Goal: Information Seeking & Learning: Learn about a topic

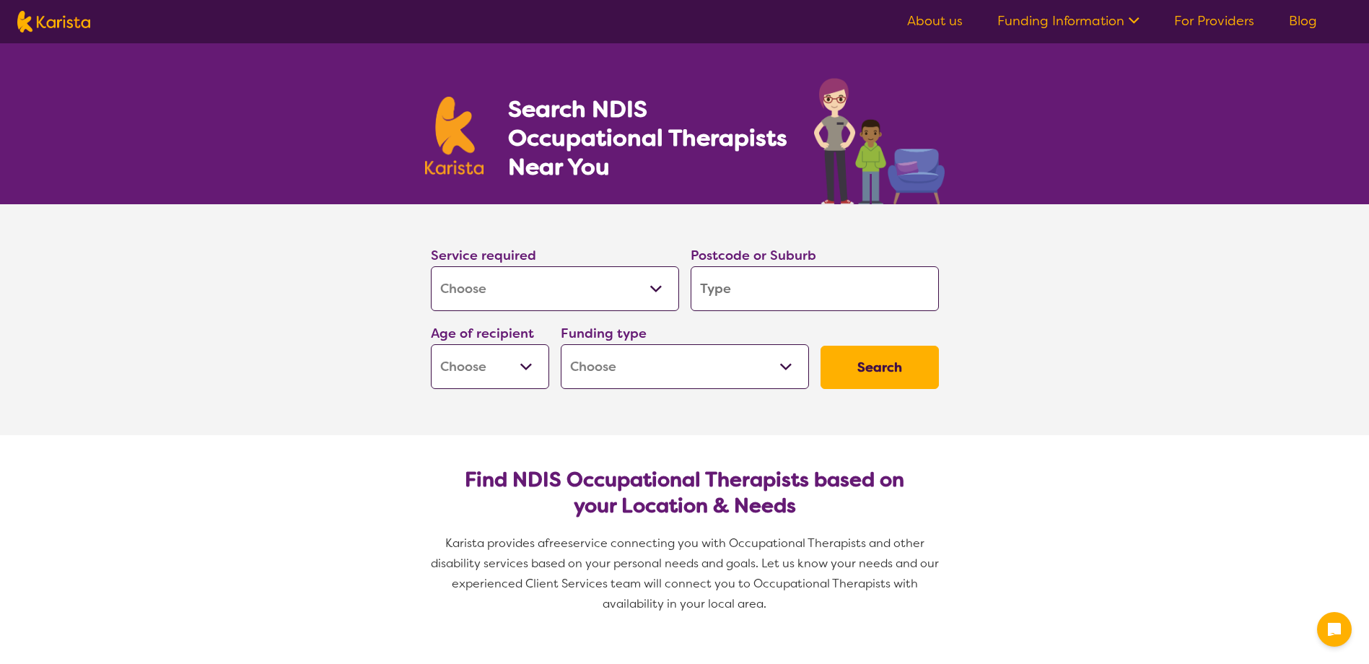
select select "[MEDICAL_DATA]"
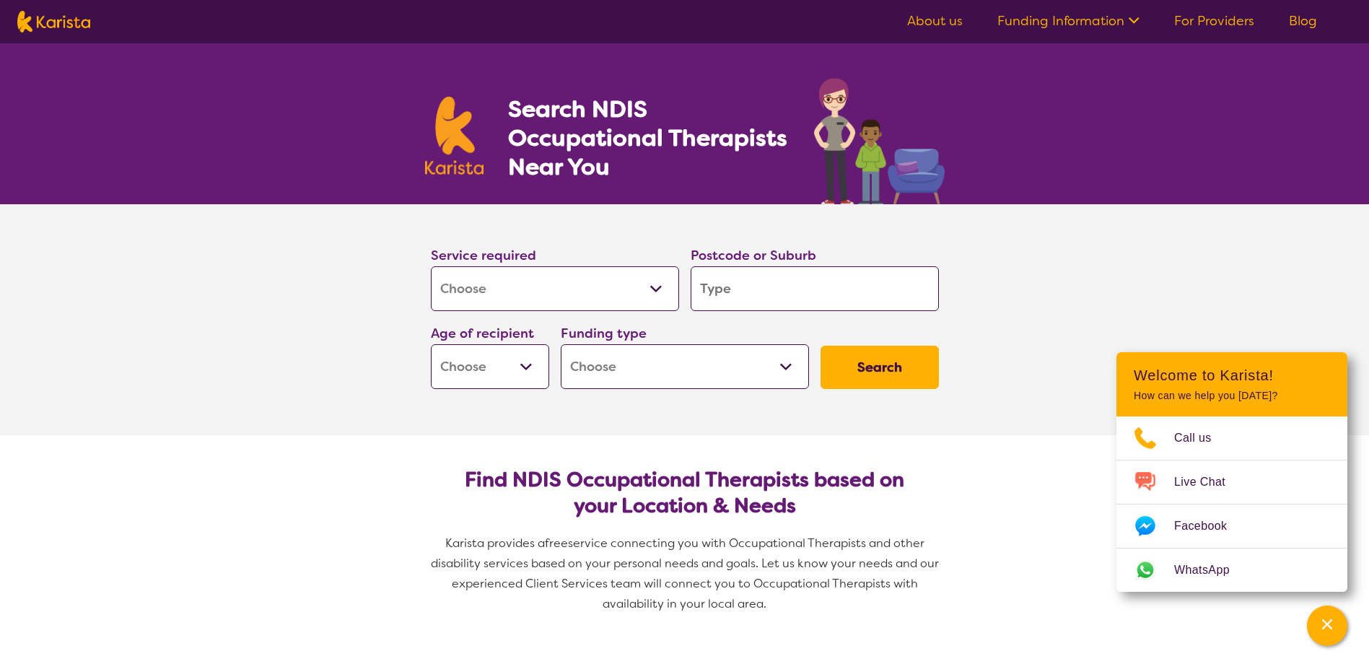
click at [823, 289] on input "search" at bounding box center [815, 288] width 248 height 45
type input "d"
type input "do"
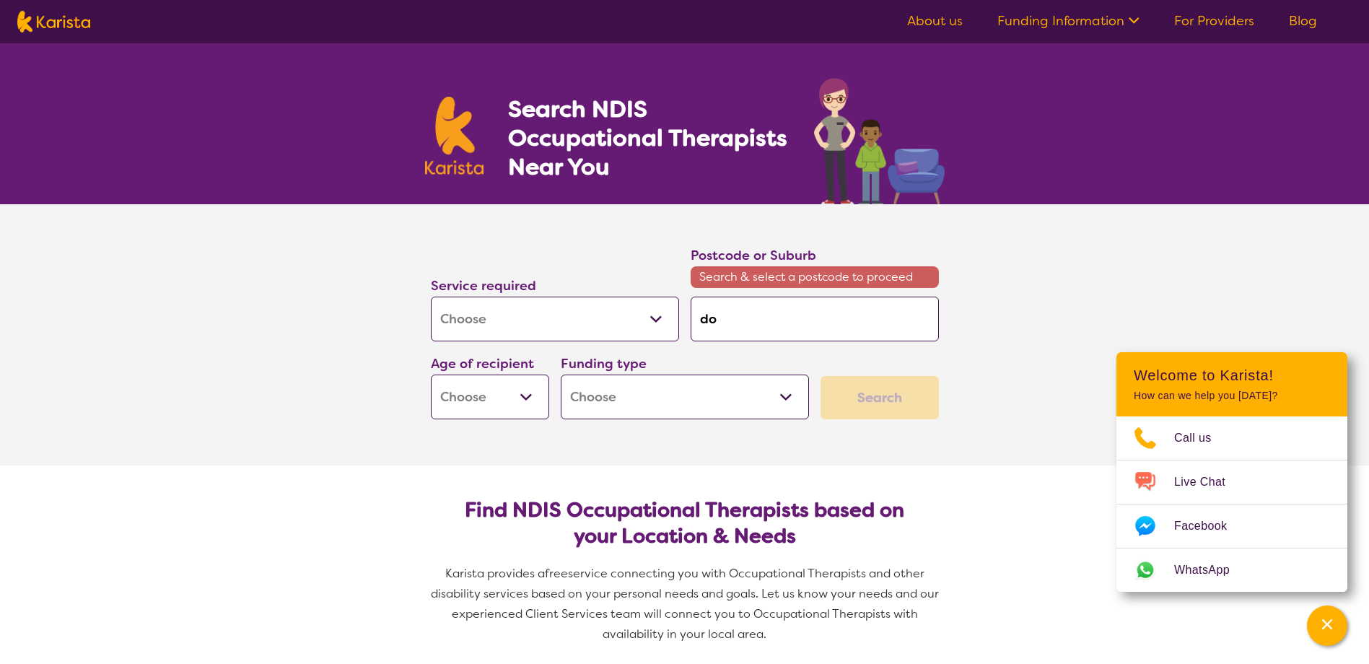
type input "dor"
type input "dore"
type input "[PERSON_NAME]"
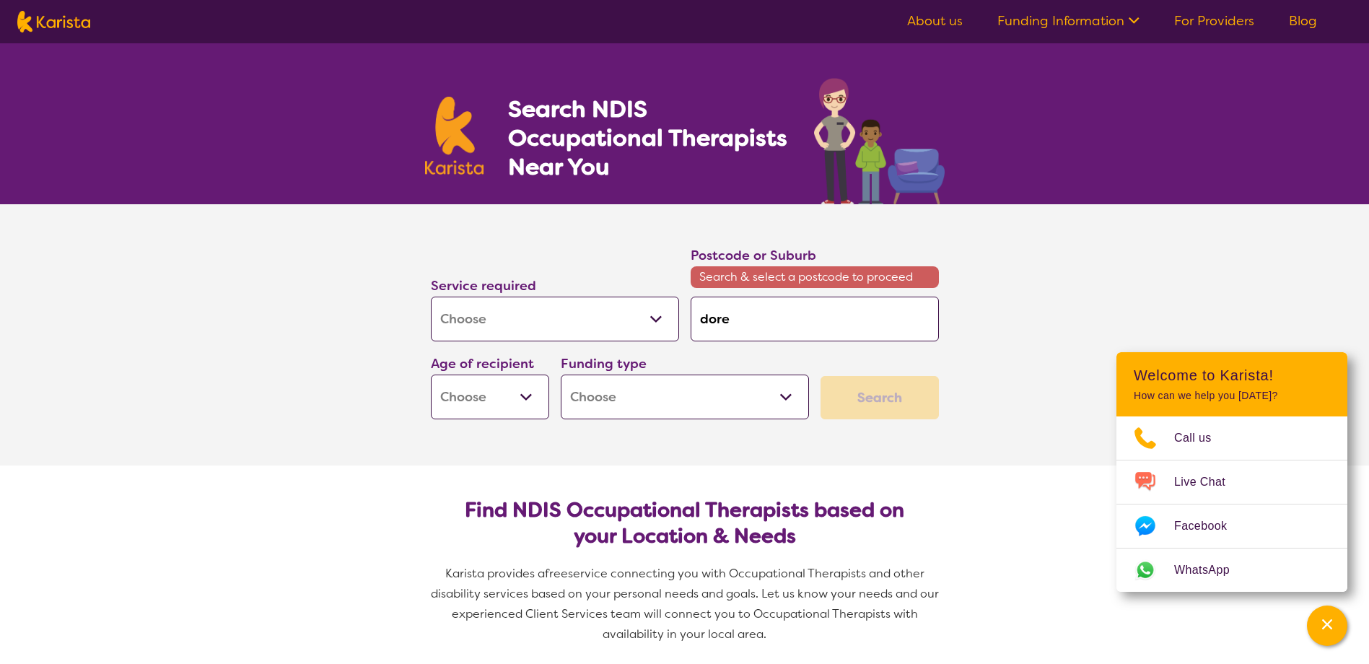
type input "[PERSON_NAME]"
click at [787, 359] on div "[PERSON_NAME] 3754" at bounding box center [815, 359] width 234 height 27
type input "3754"
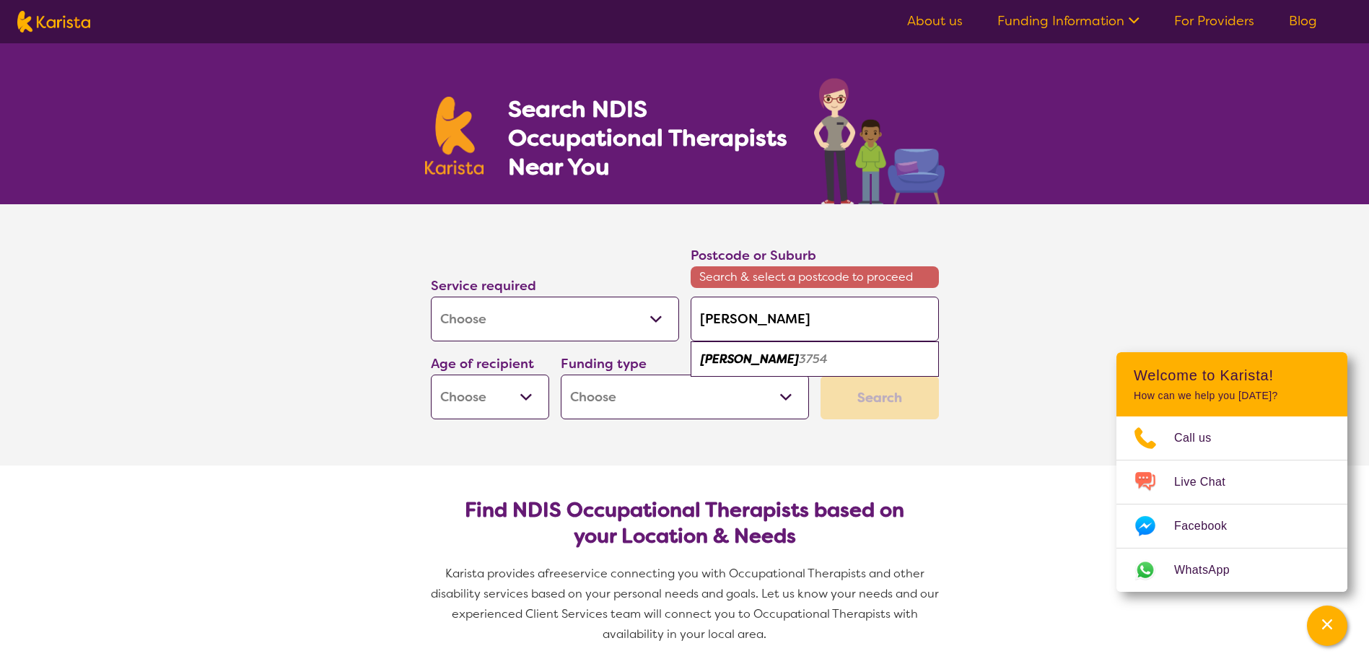
type input "3754"
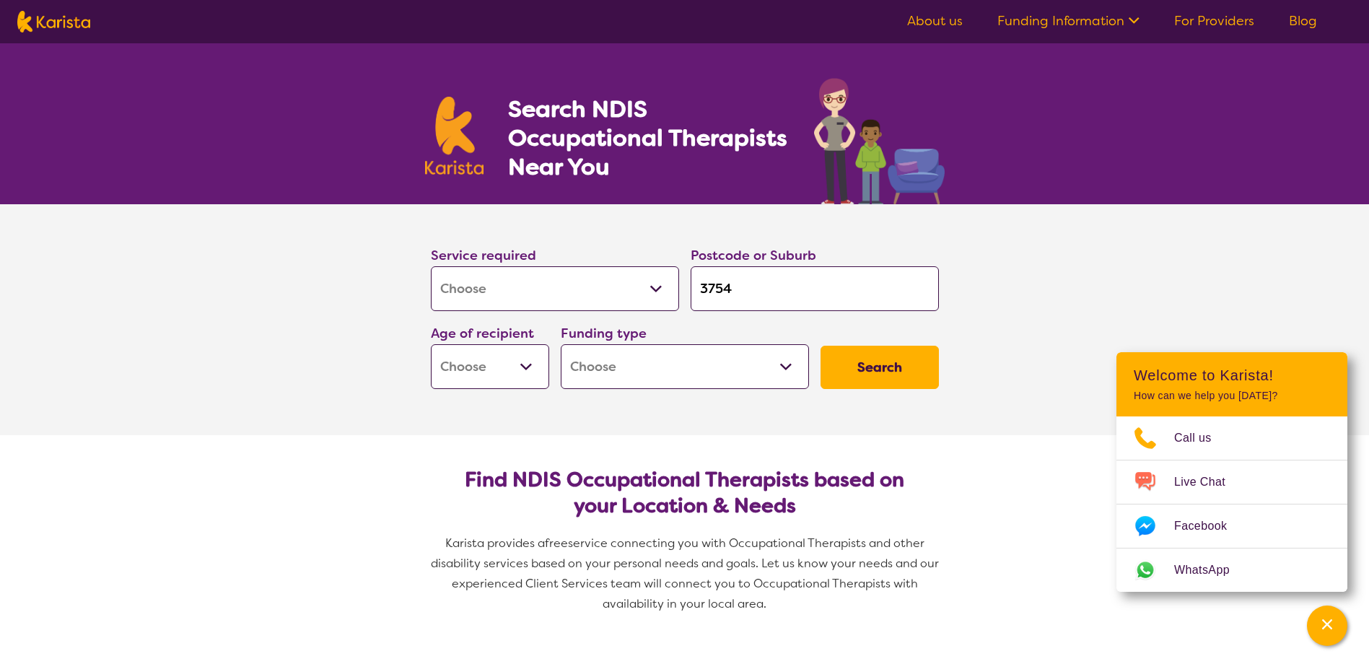
click at [895, 372] on button "Search" at bounding box center [879, 367] width 118 height 43
click at [455, 383] on select "Early Childhood - 0 to 9 Child - 10 to 11 Adolescent - 12 to 17 Adult - 18 to 6…" at bounding box center [490, 366] width 118 height 45
select select "EC"
click at [431, 344] on select "Early Childhood - 0 to 9 Child - 10 to 11 Adolescent - 12 to 17 Adult - 18 to 6…" at bounding box center [490, 366] width 118 height 45
select select "EC"
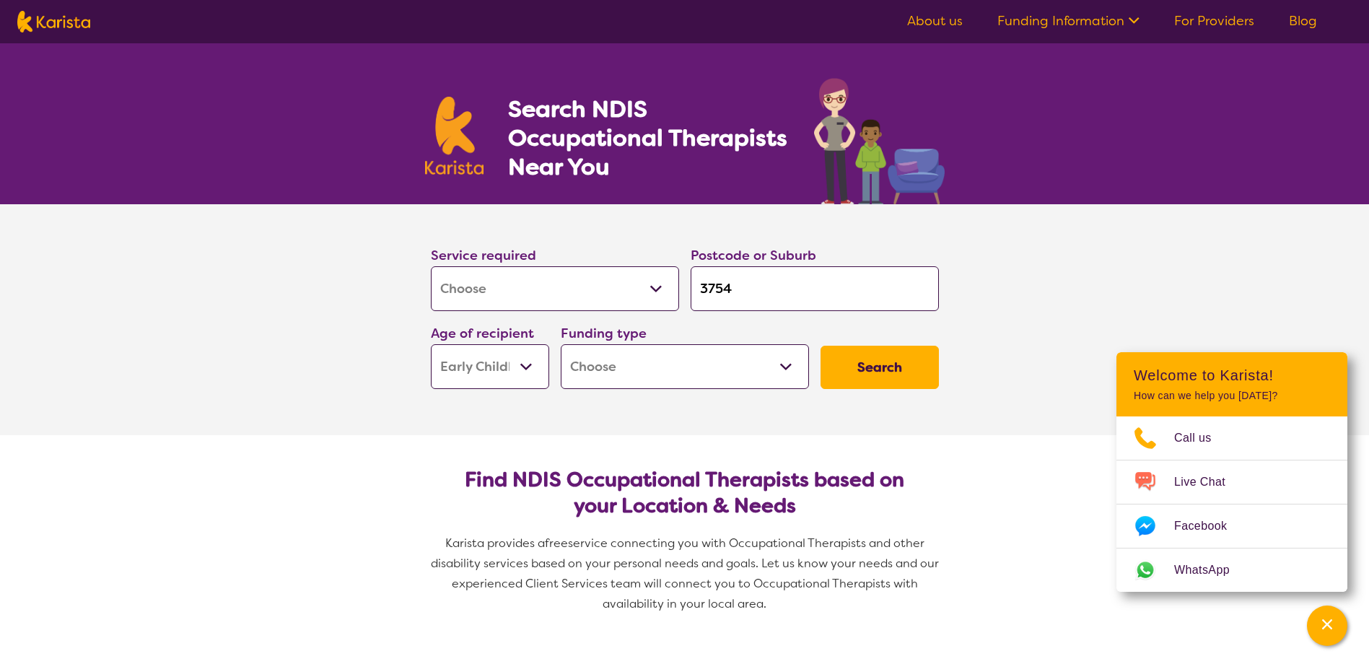
click at [877, 357] on button "Search" at bounding box center [879, 367] width 118 height 43
click at [692, 354] on select "Home Care Package (HCP) National Disability Insurance Scheme (NDIS) I don't know" at bounding box center [685, 366] width 248 height 45
select select "NDIS"
click at [561, 344] on select "Home Care Package (HCP) National Disability Insurance Scheme (NDIS) I don't know" at bounding box center [685, 366] width 248 height 45
select select "NDIS"
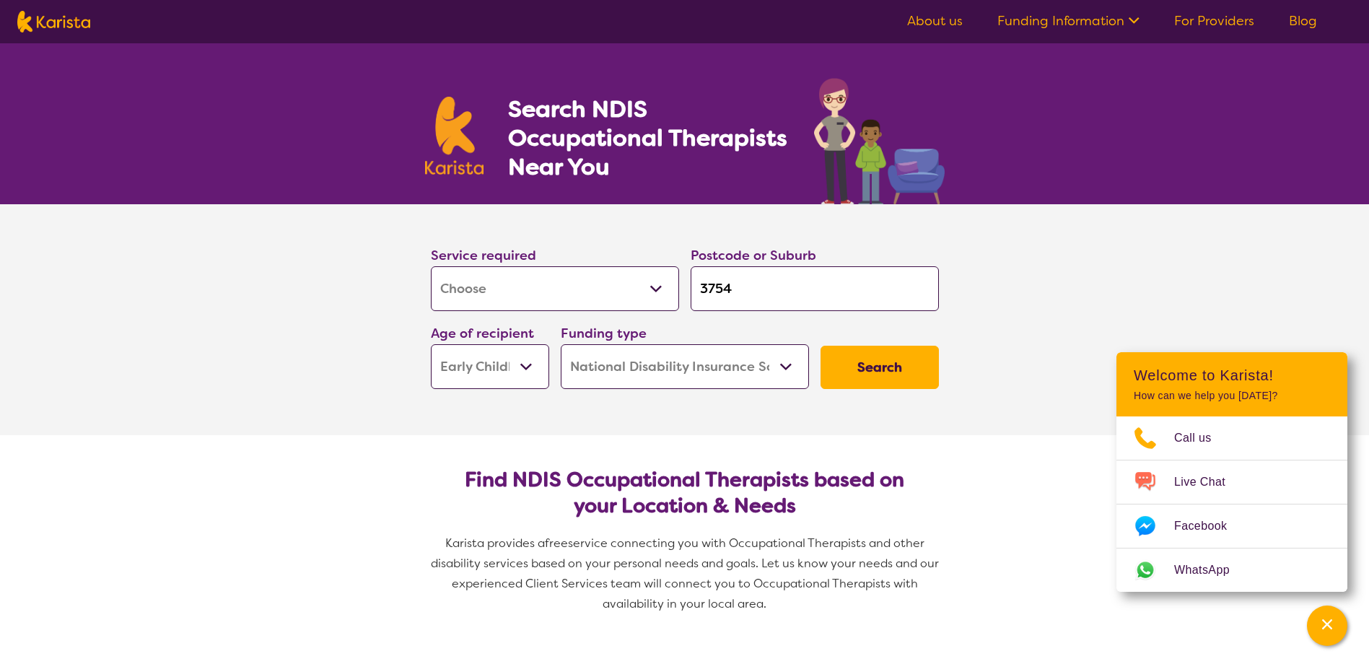
drag, startPoint x: 698, startPoint y: 367, endPoint x: 701, endPoint y: 377, distance: 10.5
click at [698, 367] on select "Home Care Package (HCP) National Disability Insurance Scheme (NDIS) I don't know" at bounding box center [685, 366] width 248 height 45
select select "i-don-t-know"
click at [561, 344] on select "Home Care Package (HCP) National Disability Insurance Scheme (NDIS) I don't know" at bounding box center [685, 366] width 248 height 45
select select "i-don-t-know"
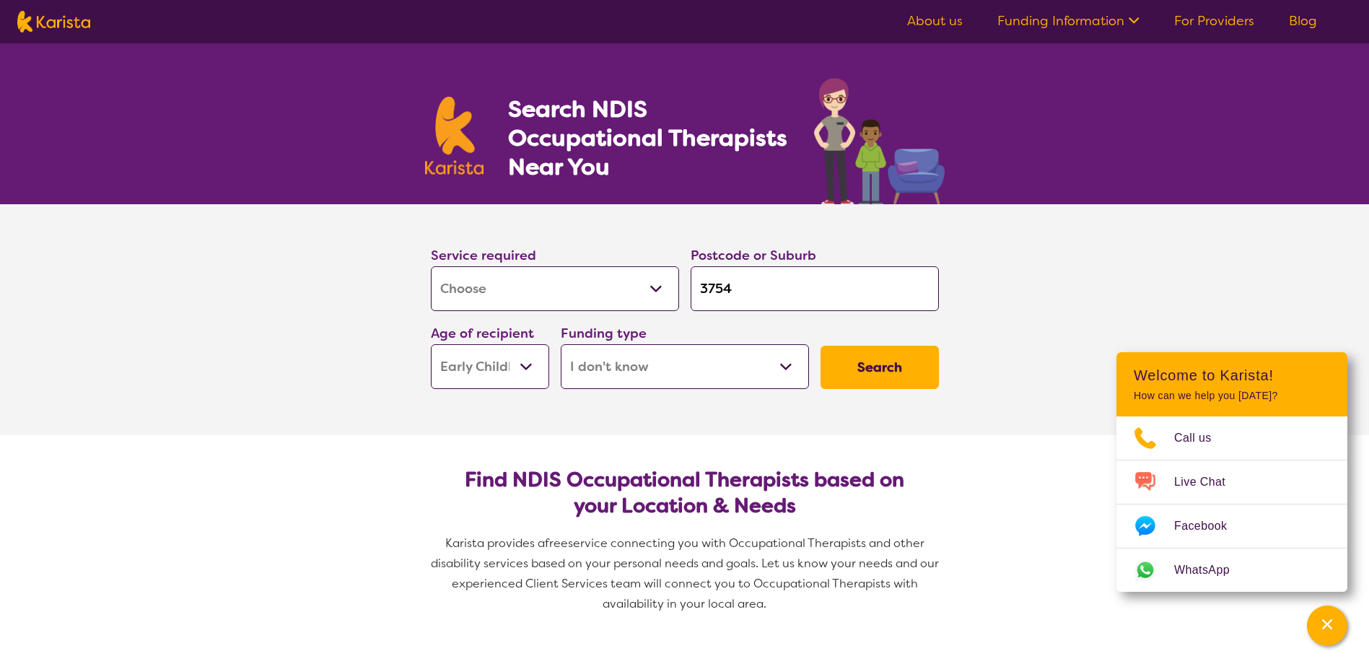
click at [849, 377] on button "Search" at bounding box center [879, 367] width 118 height 43
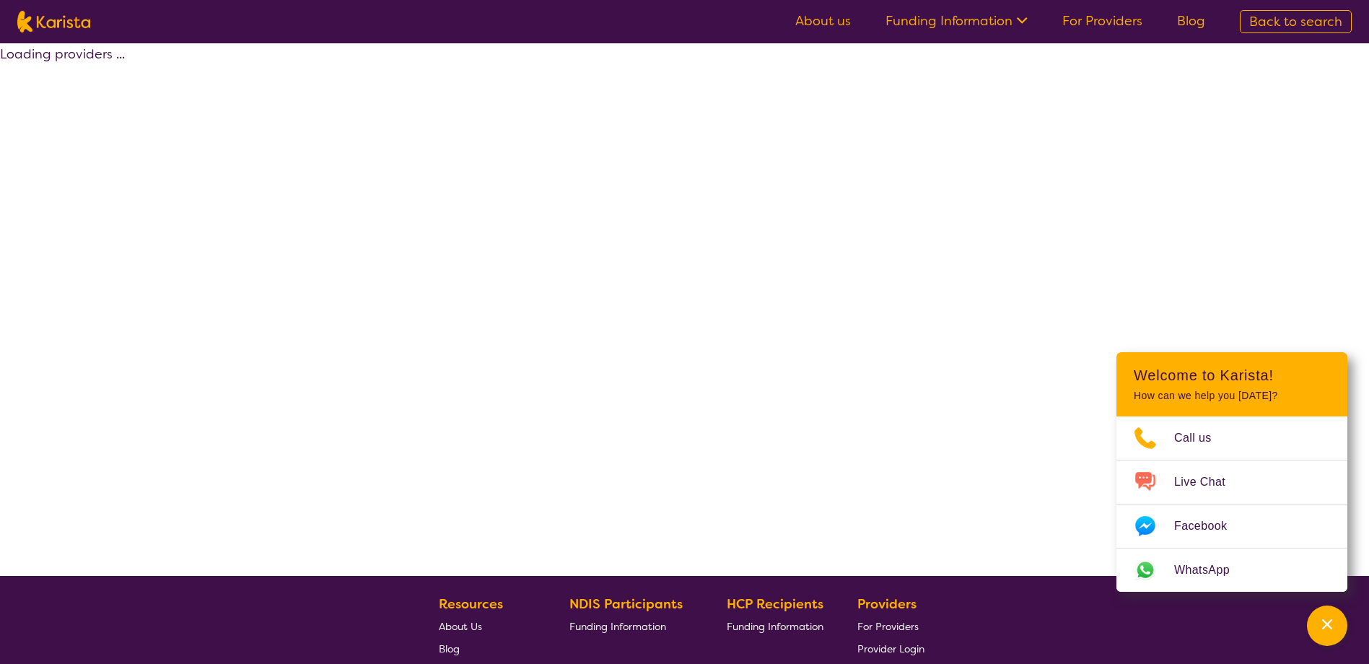
select select "[MEDICAL_DATA]"
select select "EC"
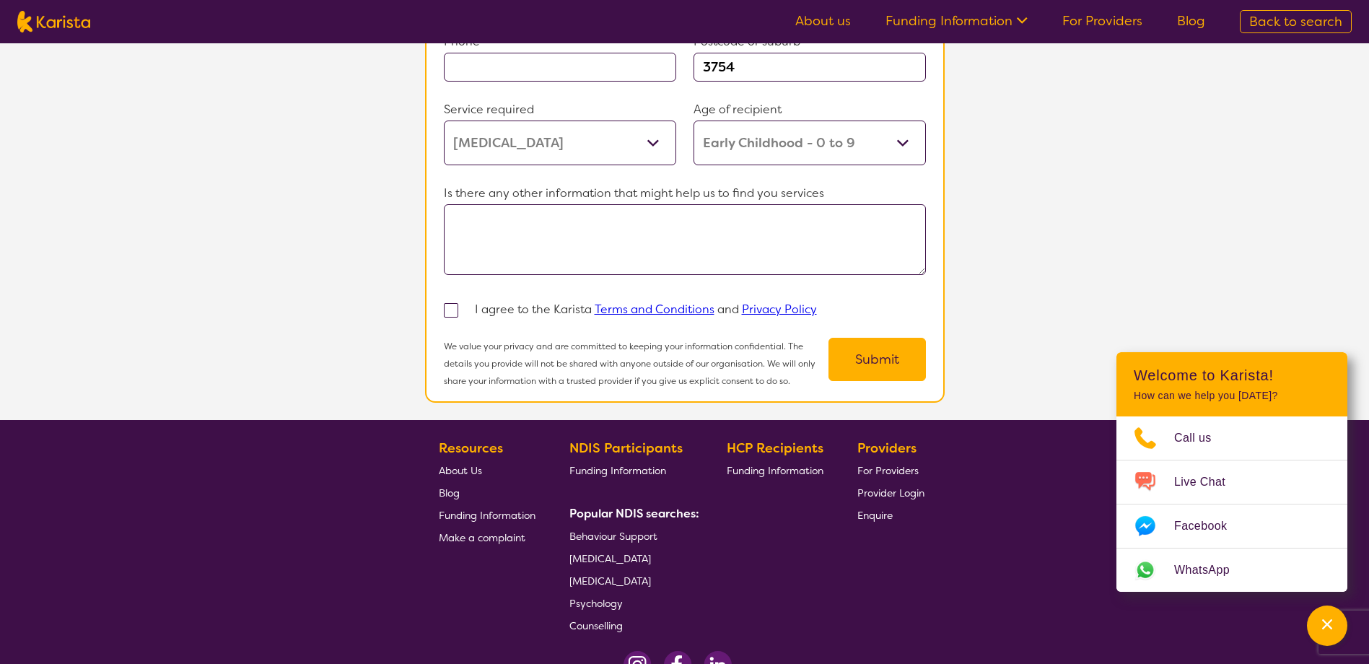
scroll to position [1256, 0]
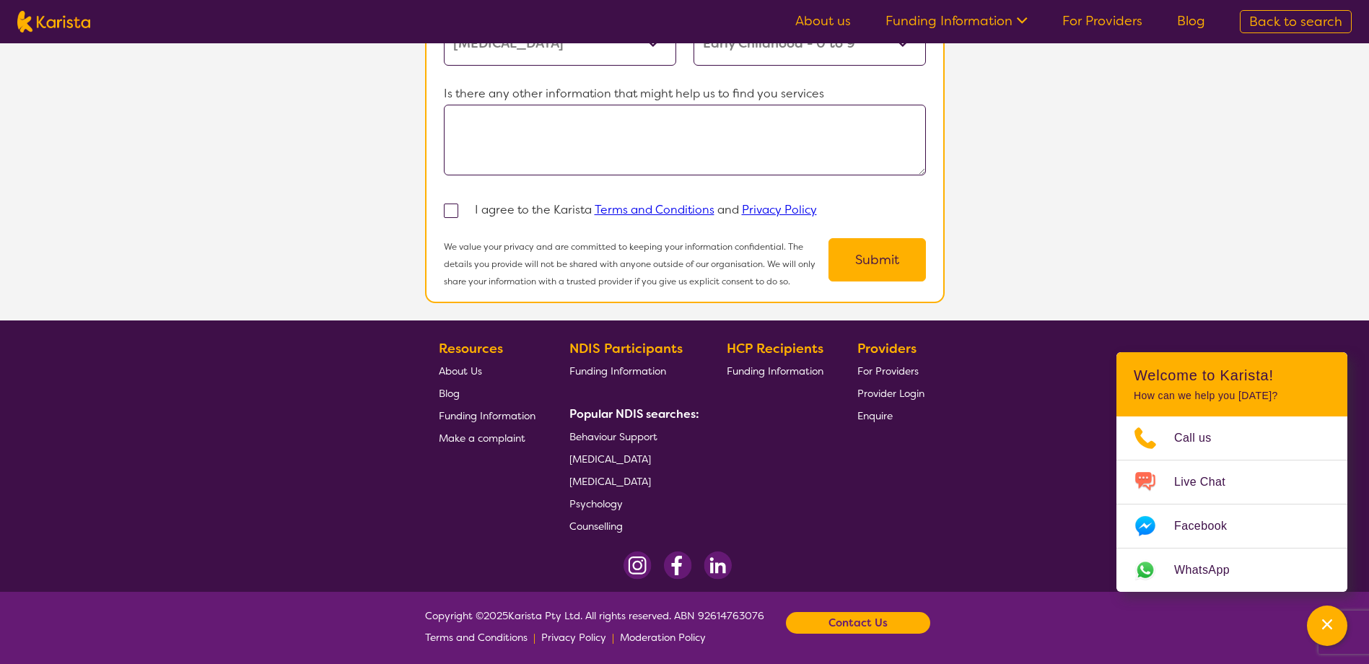
select select "[MEDICAL_DATA]"
select select "EC"
select select "i-don-t-know"
select select "[MEDICAL_DATA]"
select select "EC"
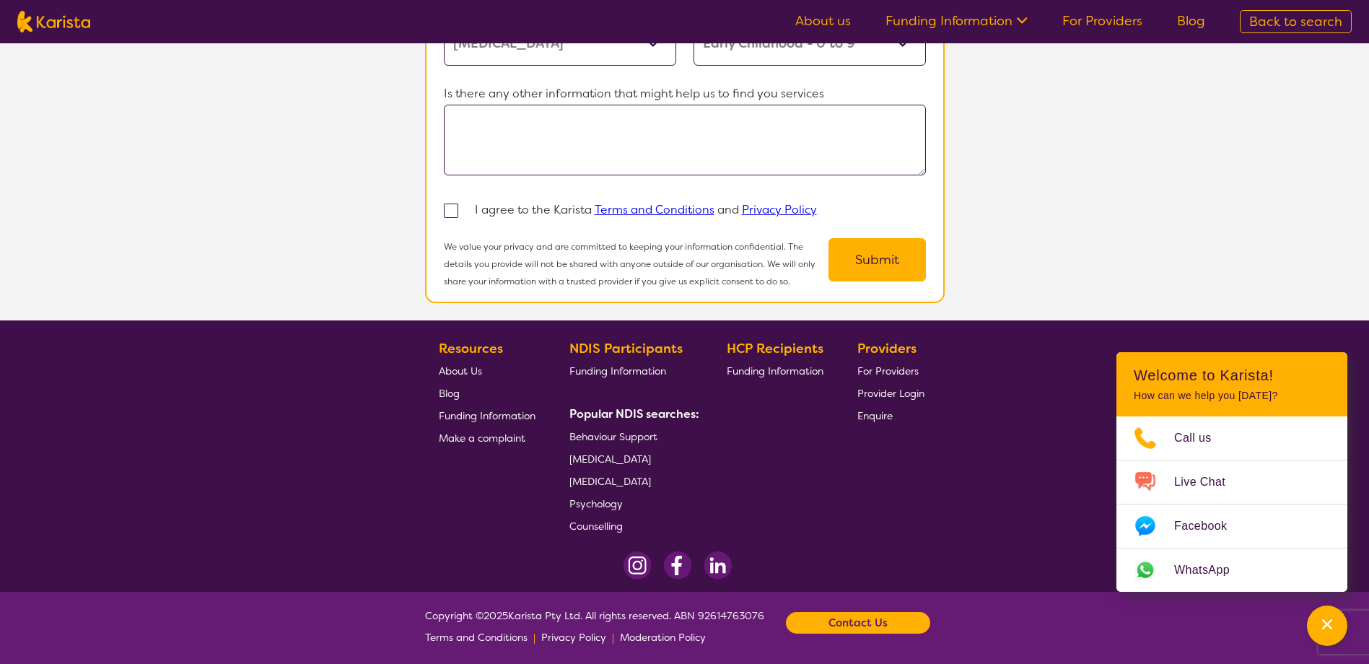
select select "i-don-t-know"
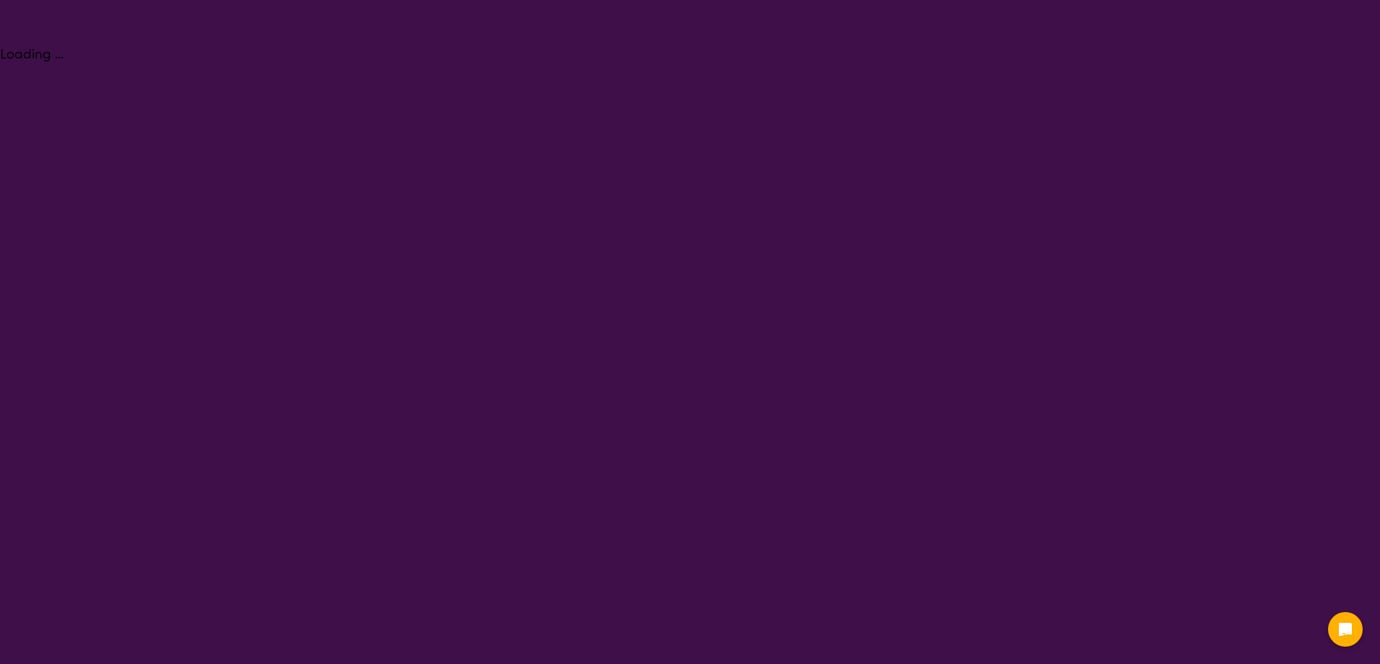
select select "[MEDICAL_DATA]"
select select "EC"
select select "i-don-t-know"
select select "[MEDICAL_DATA]"
select select "EC"
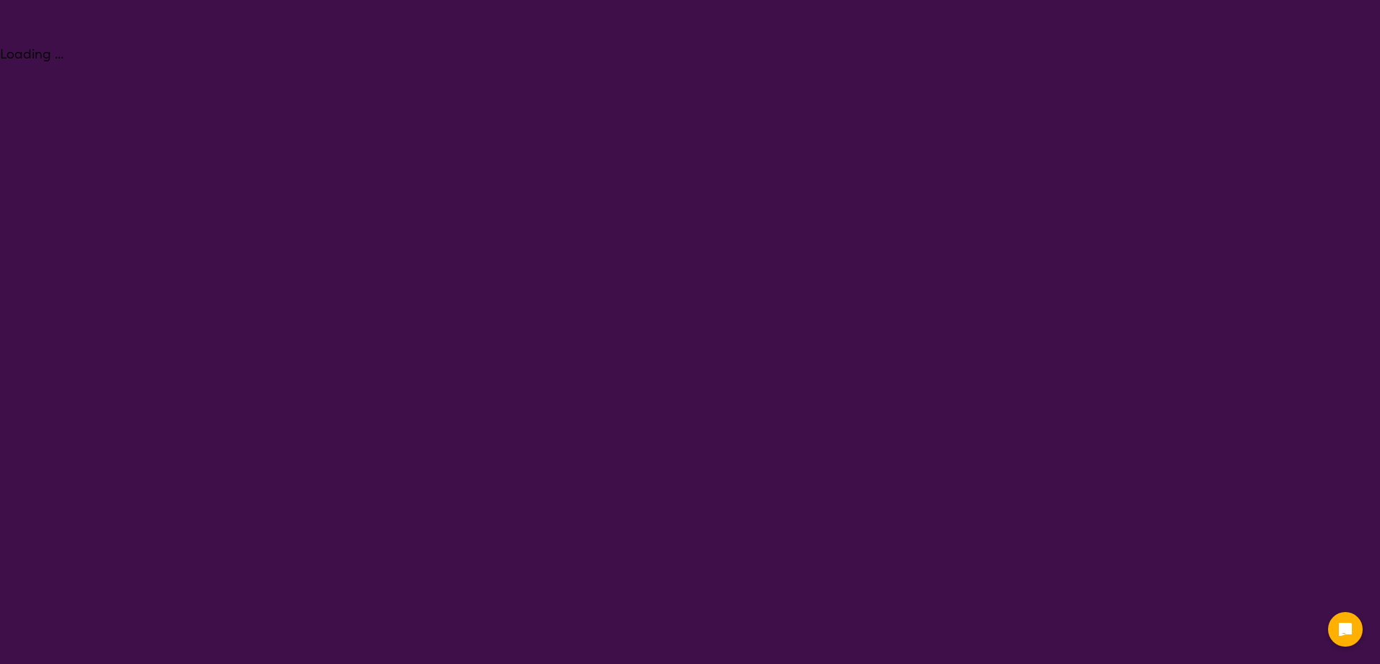
select select "i-don-t-know"
